Goal: Transaction & Acquisition: Obtain resource

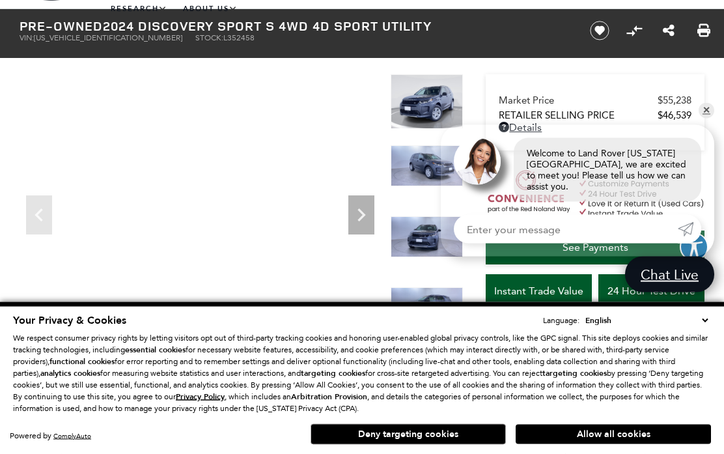
scroll to position [53, 0]
click at [709, 119] on link "✕" at bounding box center [707, 111] width 16 height 16
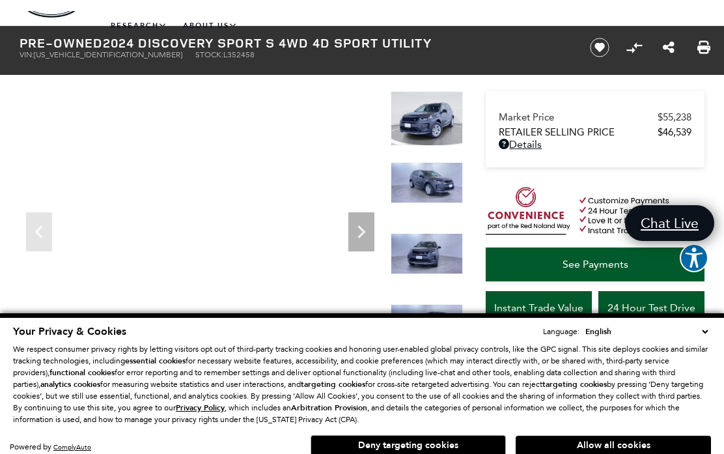
scroll to position [35, 0]
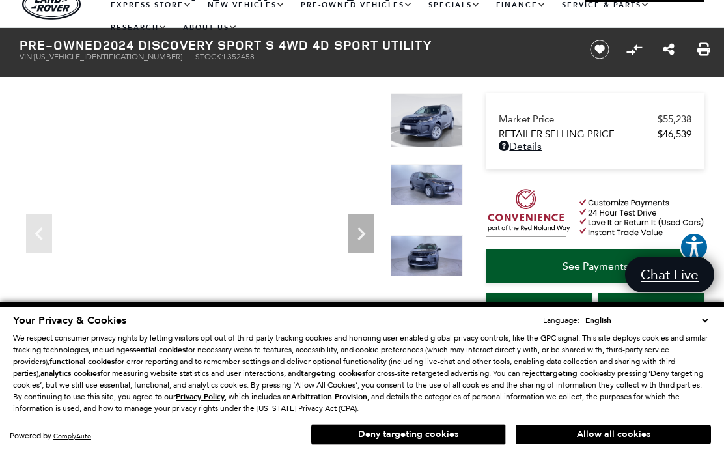
click at [625, 444] on button "Allow all cookies" at bounding box center [613, 435] width 195 height 20
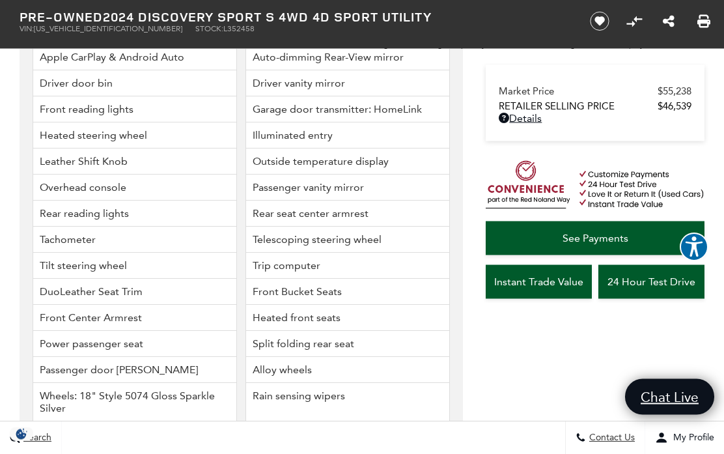
scroll to position [3615, 0]
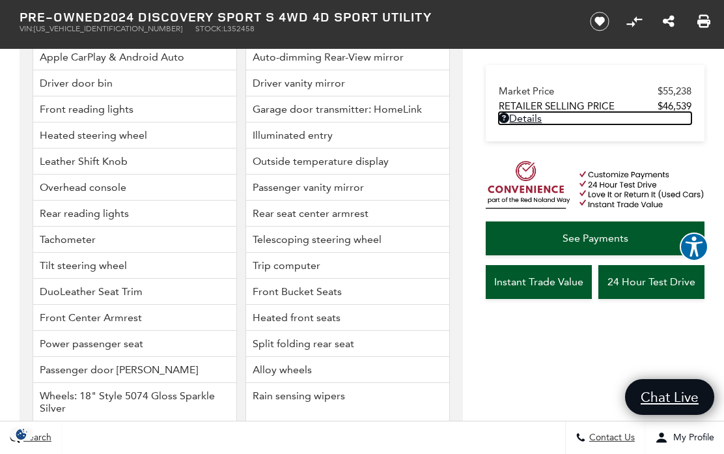
click at [521, 124] on link "Details - about pricing for: Pre-Owned 2024 Discovery Sport S 4WD 4D Sport Util…" at bounding box center [595, 118] width 193 height 12
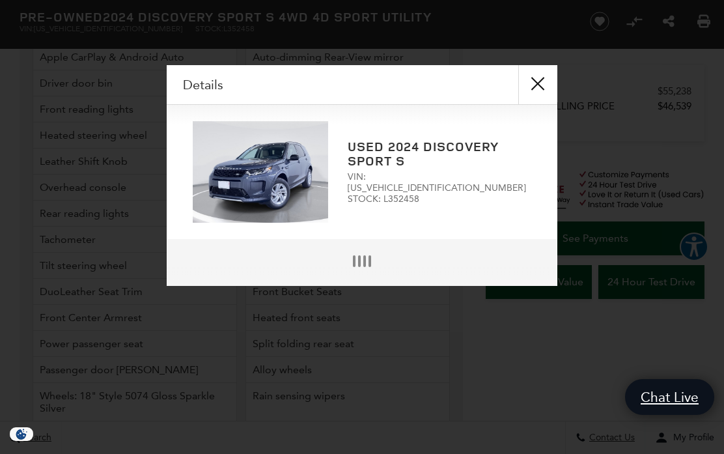
scroll to position [3616, 0]
click at [530, 122] on div "Used 2024 Discovery Sport S VIN: [US_VEHICLE_IDENTIFICATION_NUMBER] STOCK: L352…" at bounding box center [362, 172] width 391 height 134
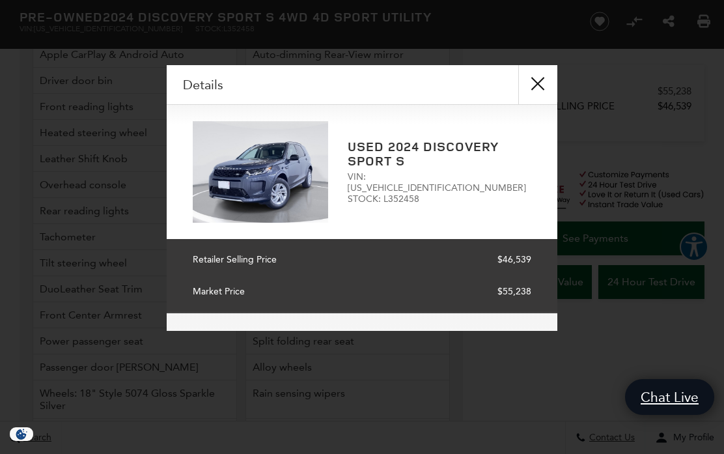
scroll to position [3617, 0]
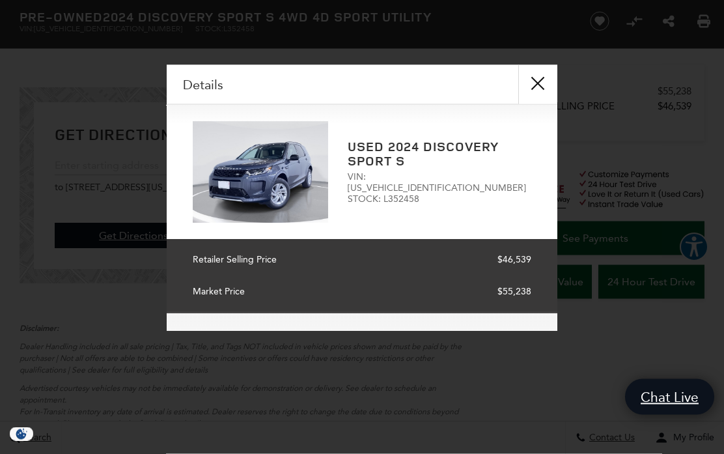
click at [616, 453] on div "Details Form Opened Details Used 2024 Discovery Sport S VIN: [US_VEHICLE_IDENTI…" at bounding box center [362, 227] width 724 height 454
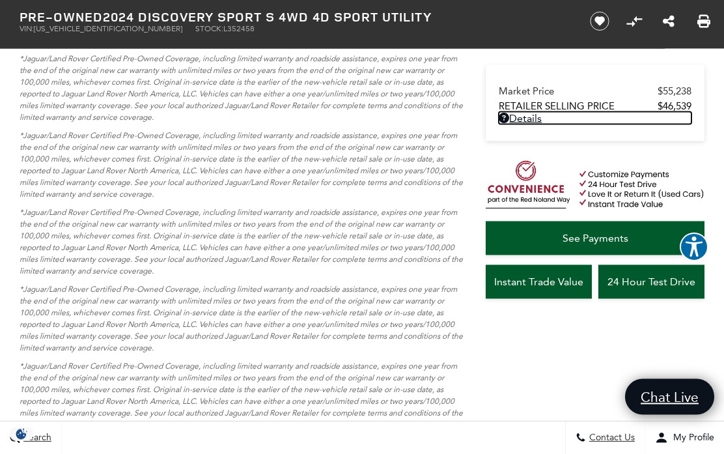
scroll to position [4876, 0]
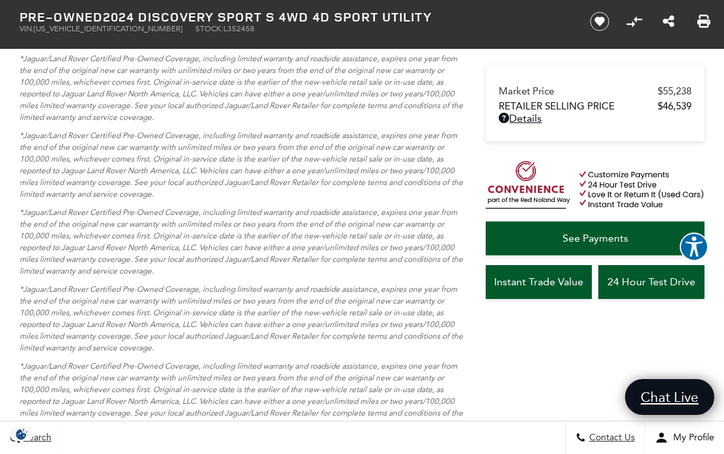
click at [545, 296] on link "Instant Trade Value" at bounding box center [539, 282] width 106 height 34
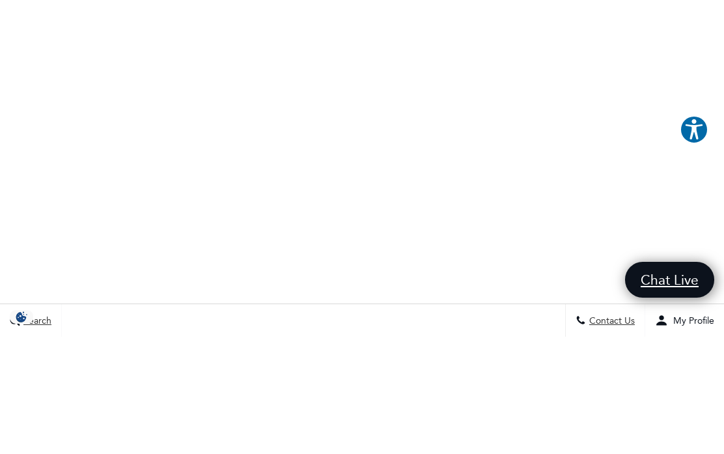
scroll to position [64, 0]
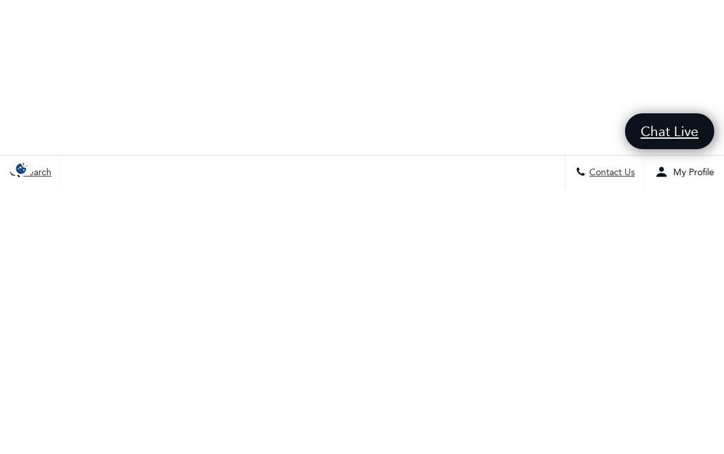
click at [705, 141] on div "You Are Here: Home > KBB Instant Cash Offer KBB Instant Cash Offer" at bounding box center [362, 310] width 724 height 625
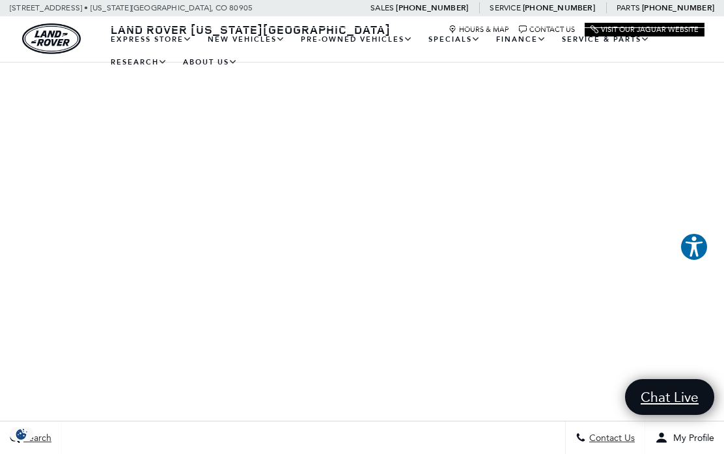
scroll to position [229, 0]
click at [708, 233] on span "Explore your accessibility options" at bounding box center [694, 247] width 29 height 29
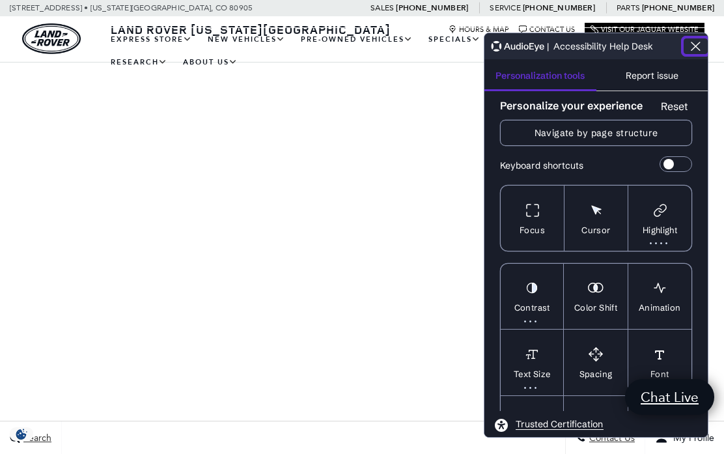
scroll to position [171, 0]
click at [699, 51] on icon "Close the AudioEye toolbar" at bounding box center [696, 46] width 16 height 16
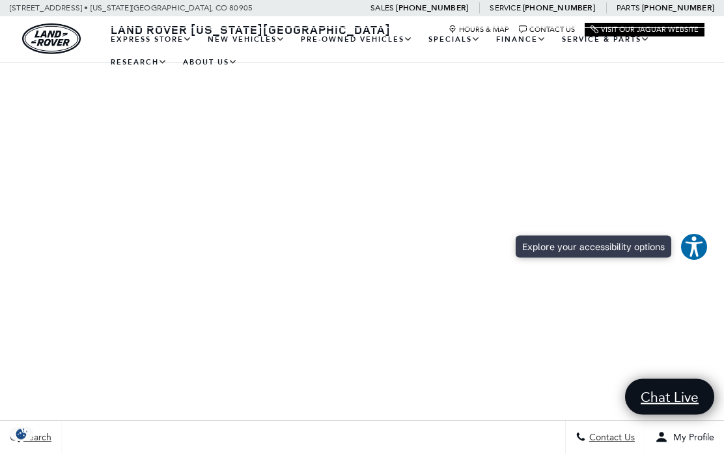
scroll to position [172, 0]
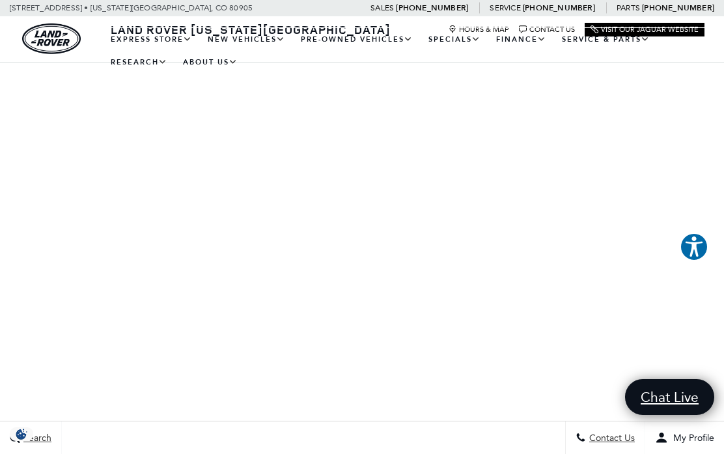
click at [485, 32] on link "Hours & Map" at bounding box center [479, 29] width 61 height 8
click at [465, 27] on link "Hours & Map" at bounding box center [479, 29] width 61 height 8
click at [490, 27] on link "Hours & Map" at bounding box center [479, 29] width 61 height 8
